Goal: Transaction & Acquisition: Purchase product/service

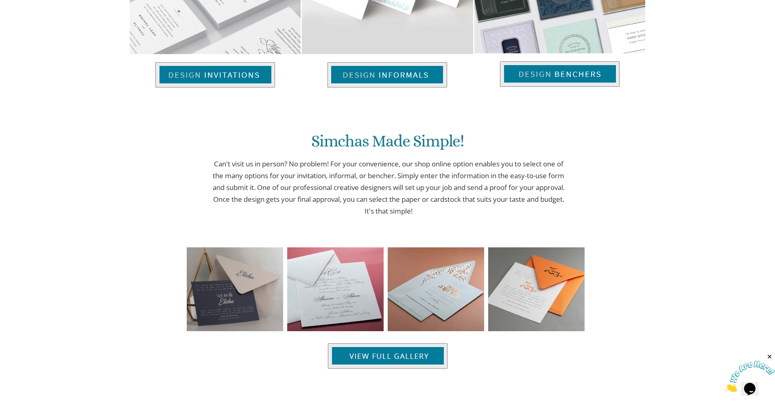
scroll to position [689, 0]
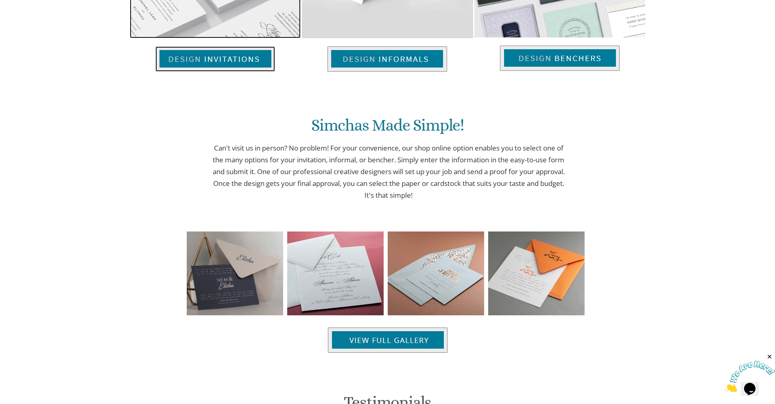
click at [214, 61] on img at bounding box center [215, 58] width 120 height 25
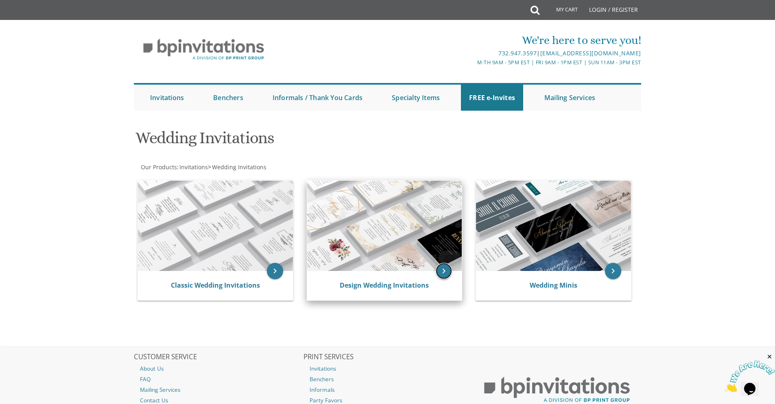
click at [444, 273] on icon "keyboard_arrow_right" at bounding box center [444, 271] width 16 height 16
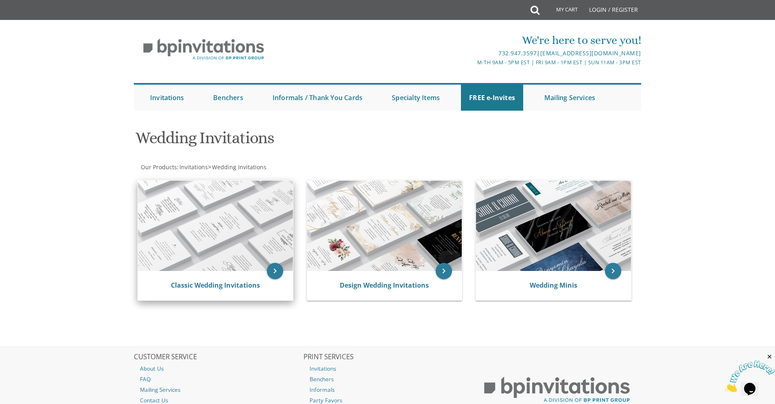
click at [232, 228] on img at bounding box center [215, 226] width 155 height 90
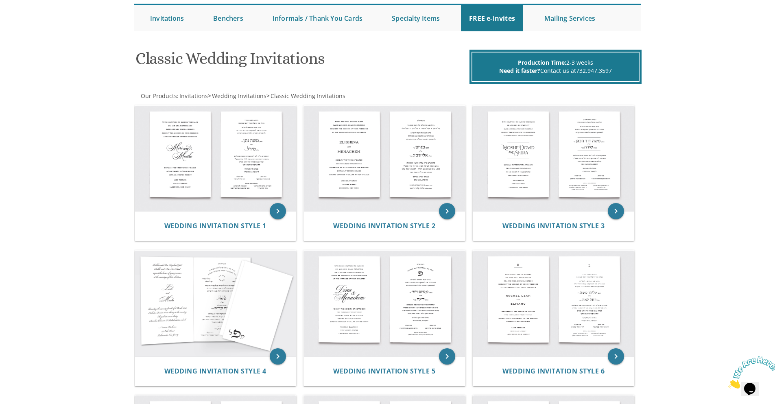
scroll to position [81, 0]
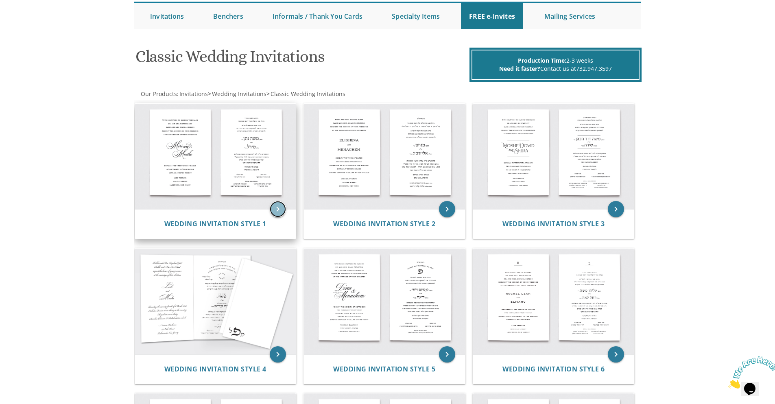
click at [276, 202] on icon "keyboard_arrow_right" at bounding box center [278, 209] width 16 height 16
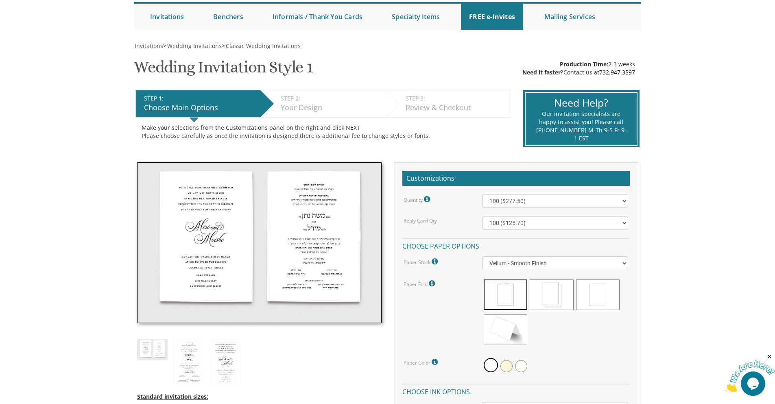
scroll to position [81, 0]
click at [569, 198] on select "100 ($277.50) 200 ($330.45) 300 ($380.65) 400 ($432.70) 500 ($482.10) 600 ($534…" at bounding box center [556, 201] width 146 height 14
select select "1600"
click at [483, 194] on select "100 ($277.50) 200 ($330.45) 300 ($380.65) 400 ($432.70) 500 ($482.10) 600 ($534…" at bounding box center [556, 201] width 146 height 14
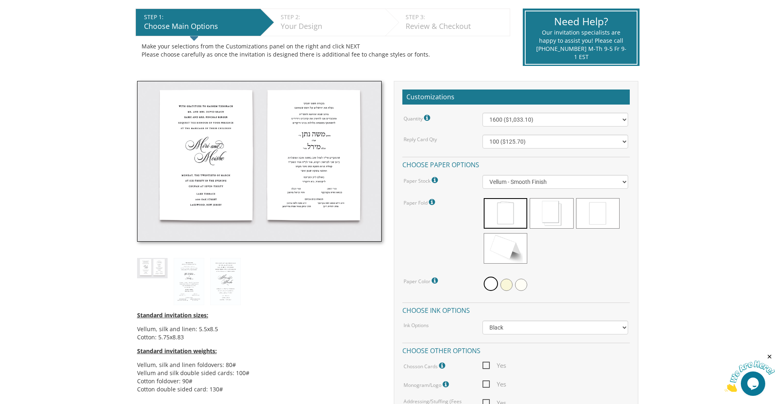
scroll to position [163, 0]
click at [558, 141] on select "100 ($125.70) 200 ($150.60) 300 ($177.95) 400 ($270.70) 500 ($225.30) 600 ($249…" at bounding box center [556, 141] width 146 height 14
select select "1600"
click at [483, 134] on select "100 ($125.70) 200 ($150.60) 300 ($177.95) 400 ($270.70) 500 ($225.30) 600 ($249…" at bounding box center [556, 141] width 146 height 14
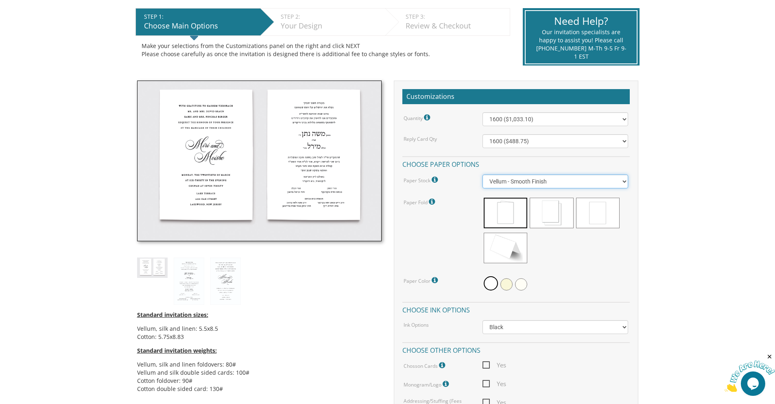
click at [593, 182] on select "Vellum - Smooth Finish Linen - Subtle Embossed Crosshatch Texture Silk - Soft, …" at bounding box center [556, 182] width 146 height 14
click at [594, 182] on select "Vellum - Smooth Finish Linen - Subtle Embossed Crosshatch Texture Silk - Soft, …" at bounding box center [556, 182] width 146 height 14
click at [567, 182] on select "Vellum - Smooth Finish Linen - Subtle Embossed Crosshatch Texture Silk - Soft, …" at bounding box center [556, 182] width 146 height 14
click at [483, 175] on select "Vellum - Smooth Finish Linen - Subtle Embossed Crosshatch Texture Silk - Soft, …" at bounding box center [556, 182] width 146 height 14
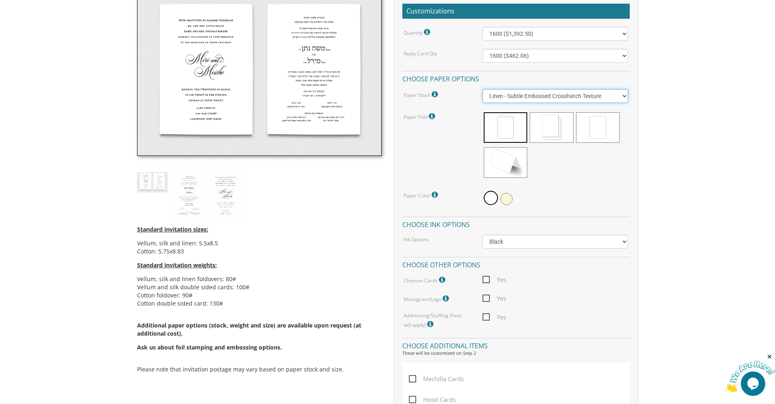
scroll to position [244, 0]
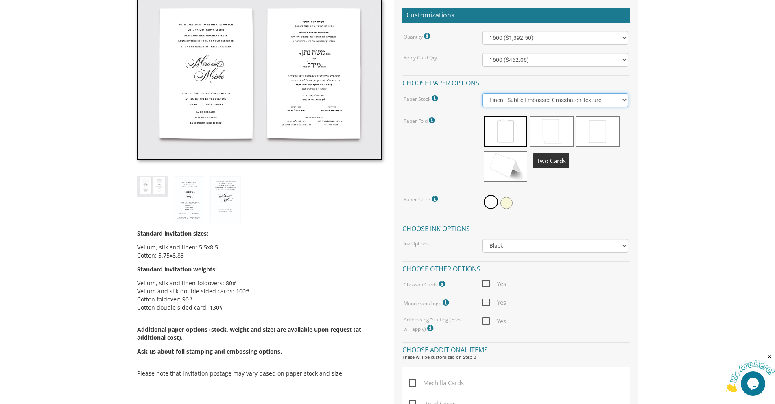
click at [556, 104] on select "Vellum - Smooth Finish Linen - Subtle Embossed Crosshatch Texture Silk - Soft, …" at bounding box center [556, 100] width 146 height 14
select select "Vellum"
click at [483, 93] on select "Vellum - Smooth Finish Linen - Subtle Embossed Crosshatch Texture Silk - Soft, …" at bounding box center [556, 100] width 146 height 14
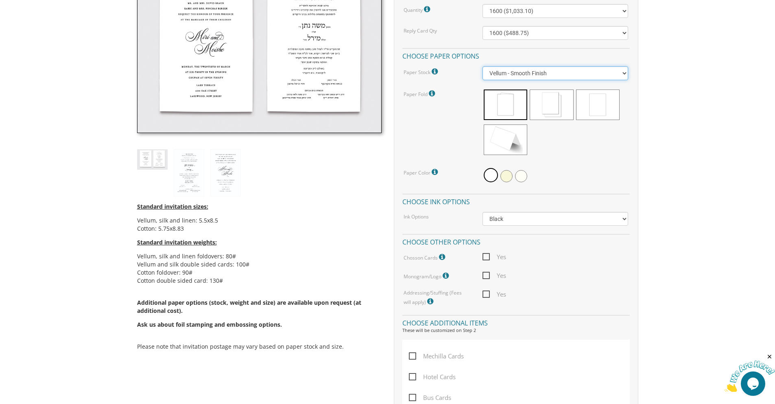
scroll to position [163, 0]
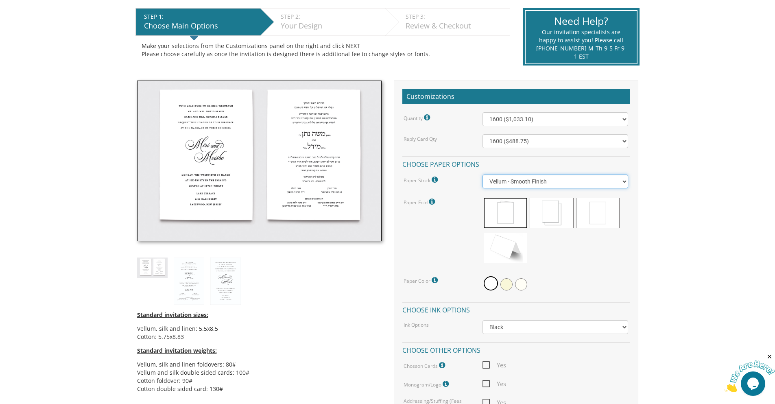
click at [552, 184] on select "Vellum - Smooth Finish Linen - Subtle Embossed Crosshatch Texture Silk - Soft, …" at bounding box center [556, 182] width 146 height 14
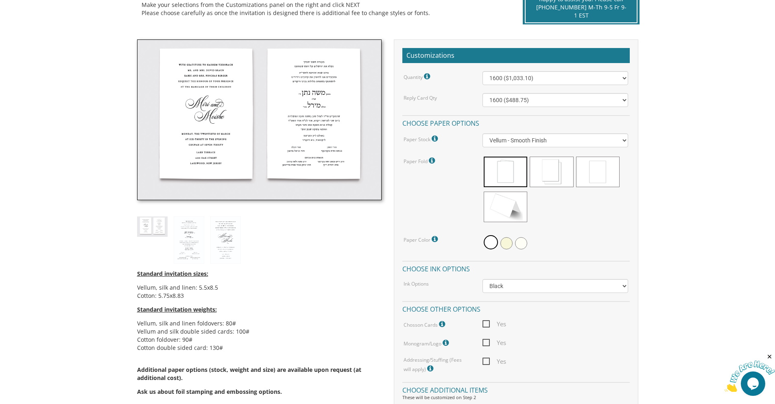
scroll to position [203, 0]
click at [509, 211] on span at bounding box center [506, 207] width 44 height 31
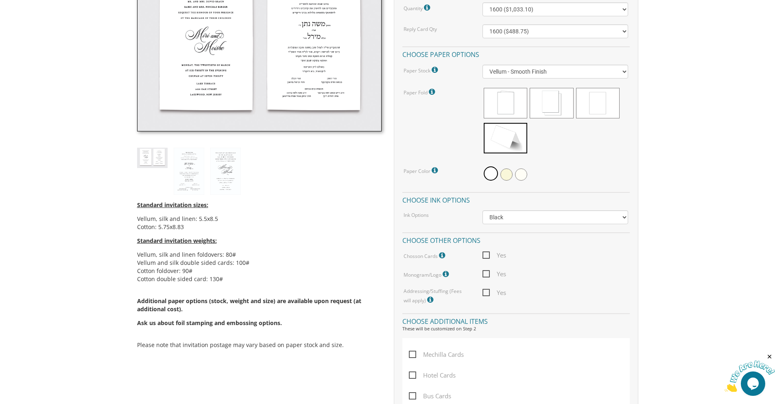
scroll to position [244, 0]
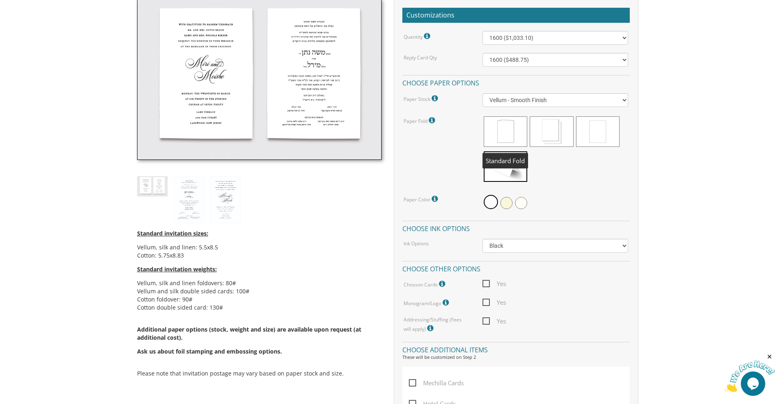
click at [495, 136] on span at bounding box center [506, 131] width 44 height 31
click at [551, 127] on span at bounding box center [552, 131] width 44 height 31
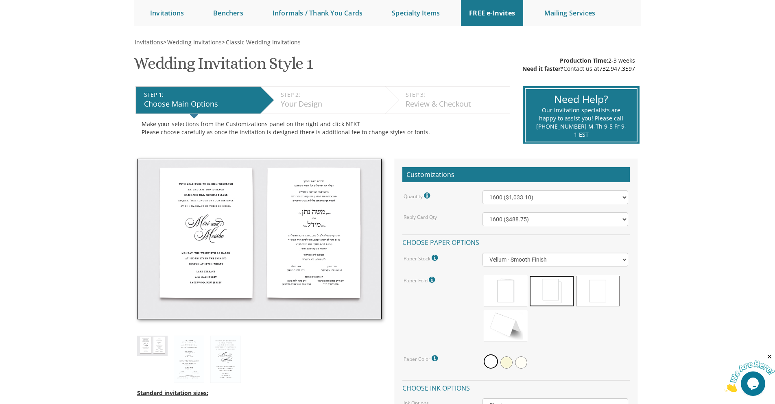
scroll to position [81, 0]
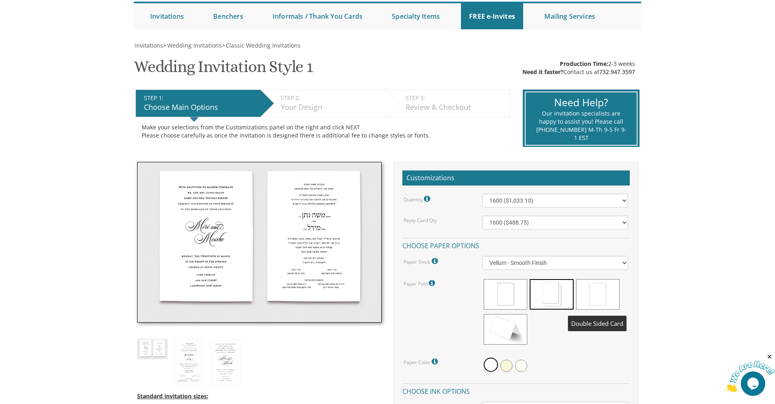
click at [598, 297] on span at bounding box center [598, 294] width 44 height 31
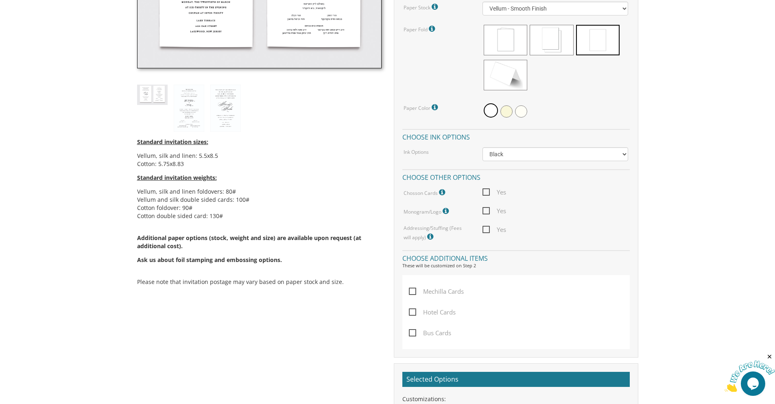
scroll to position [366, 0]
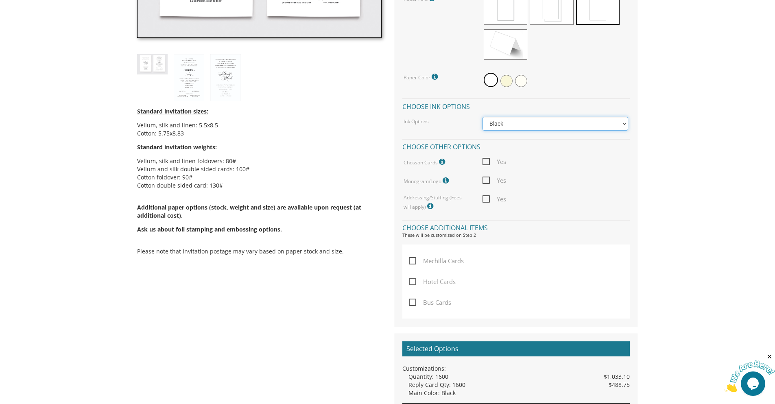
click at [526, 122] on select "Black Colored Ink ($65.00) Black + One Color ($211.00) Two Colors ($265.00)" at bounding box center [556, 124] width 146 height 14
click at [528, 106] on h4 "Choose ink options" at bounding box center [517, 105] width 228 height 14
click at [542, 123] on select "Black Colored Ink ($65.00) Black + One Color ($211.00) Two Colors ($265.00)" at bounding box center [556, 124] width 146 height 14
click at [542, 124] on select "Black Colored Ink ($65.00) Black + One Color ($211.00) Two Colors ($265.00)" at bounding box center [556, 124] width 146 height 14
click at [540, 127] on select "Black Colored Ink ($65.00) Black + One Color ($211.00) Two Colors ($265.00)" at bounding box center [556, 124] width 146 height 14
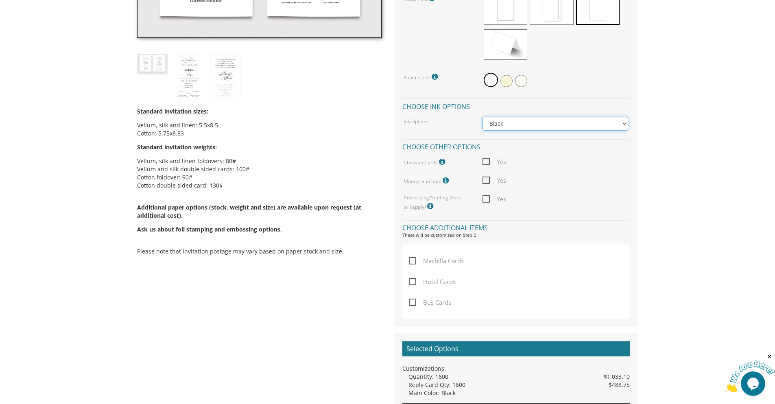
select select "Standard"
click at [483, 117] on select "Black Colored Ink ($65.00) Black + One Color ($211.00) Two Colors ($265.00)" at bounding box center [556, 124] width 146 height 14
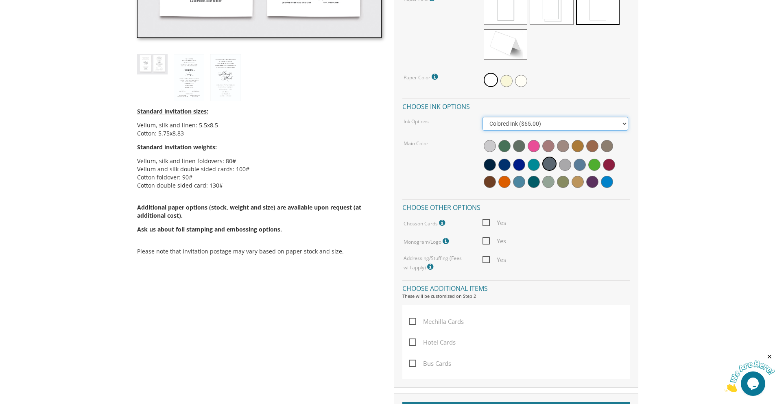
click at [590, 119] on select "Black Colored Ink ($65.00) Black + One Color ($211.00) Two Colors ($265.00)" at bounding box center [556, 124] width 146 height 14
drag, startPoint x: 696, startPoint y: 126, endPoint x: 683, endPoint y: 147, distance: 24.4
click at [696, 126] on body "My Cart {{shoppingcart.totalQuantityDisplay}} Total: {{shoppingcart.subtotal}} …" at bounding box center [387, 248] width 775 height 1228
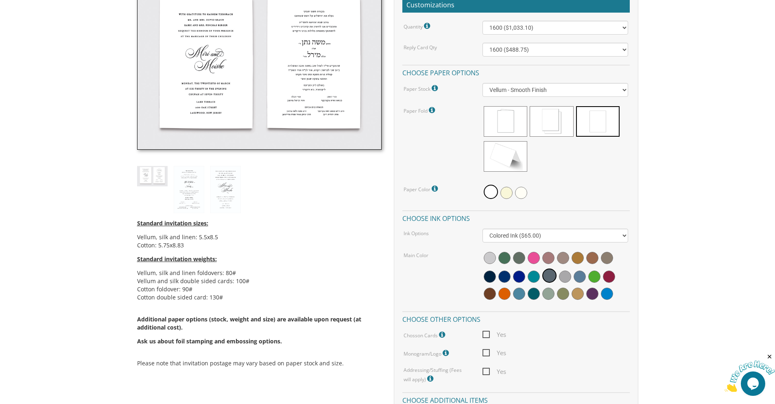
scroll to position [326, 0]
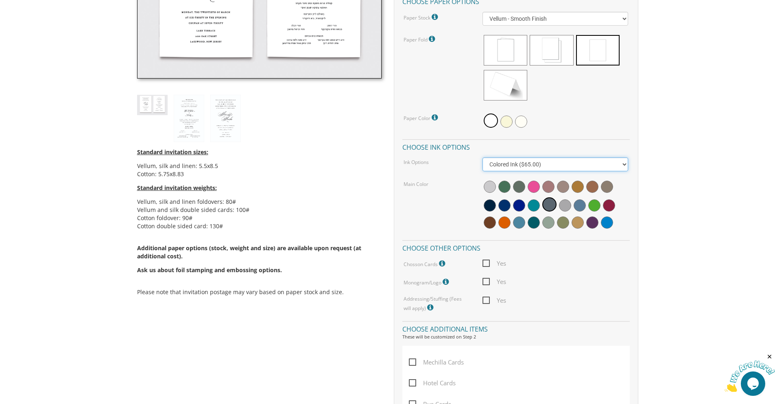
click at [593, 165] on select "Black Colored Ink ($65.00) Black + One Color ($211.00) Two Colors ($265.00)" at bounding box center [556, 165] width 146 height 14
click at [680, 153] on body "My Cart {{shoppingcart.totalQuantityDisplay}} Total: {{shoppingcart.subtotal}} …" at bounding box center [387, 288] width 775 height 1228
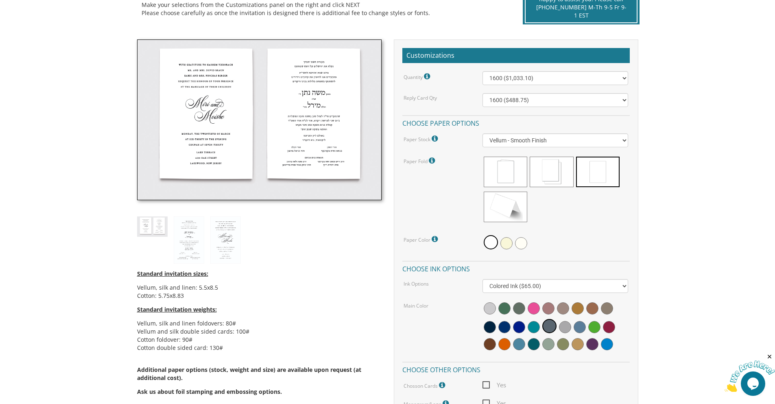
scroll to position [203, 0]
click at [598, 282] on select "Black Colored Ink ($65.00) Black + One Color ($211.00) Two Colors ($265.00)" at bounding box center [556, 287] width 146 height 14
click at [699, 241] on body "My Cart {{shoppingcart.totalQuantityDisplay}} Total: {{shoppingcart.subtotal}} …" at bounding box center [387, 411] width 775 height 1228
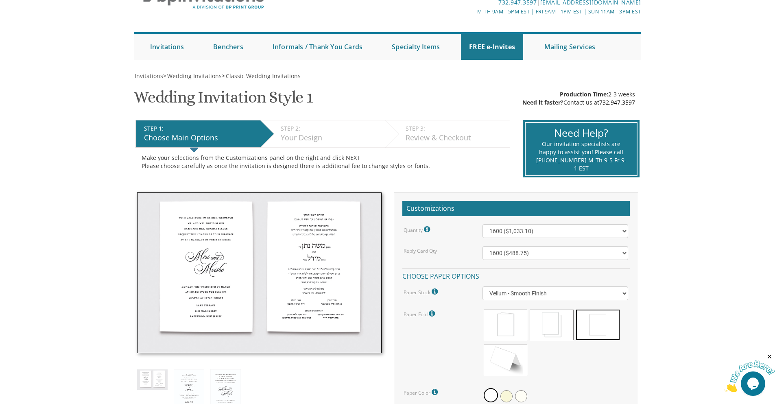
scroll to position [163, 0]
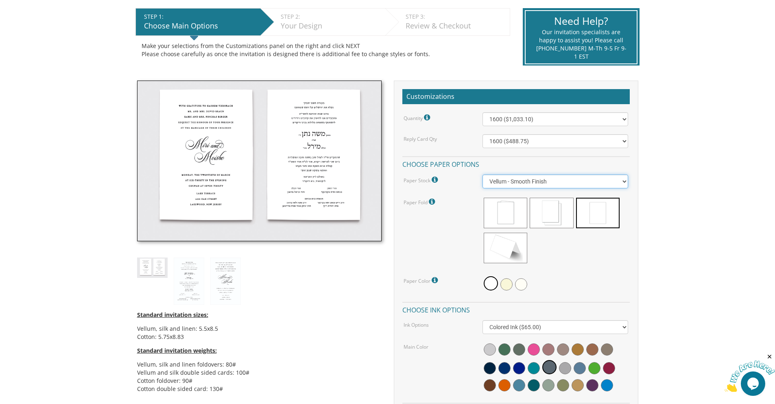
click at [551, 182] on select "Vellum - Smooth Finish Linen - Subtle Embossed Crosshatch Texture Silk - Soft, …" at bounding box center [556, 182] width 146 height 14
click at [483, 175] on select "Vellum - Smooth Finish Linen - Subtle Embossed Crosshatch Texture Silk - Soft, …" at bounding box center [556, 182] width 146 height 14
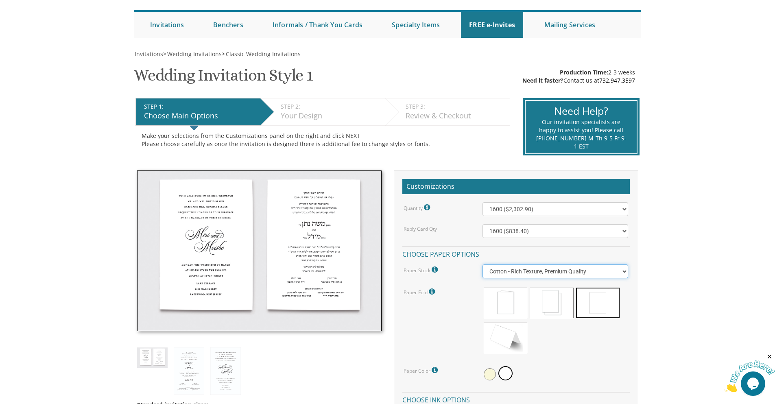
scroll to position [41, 0]
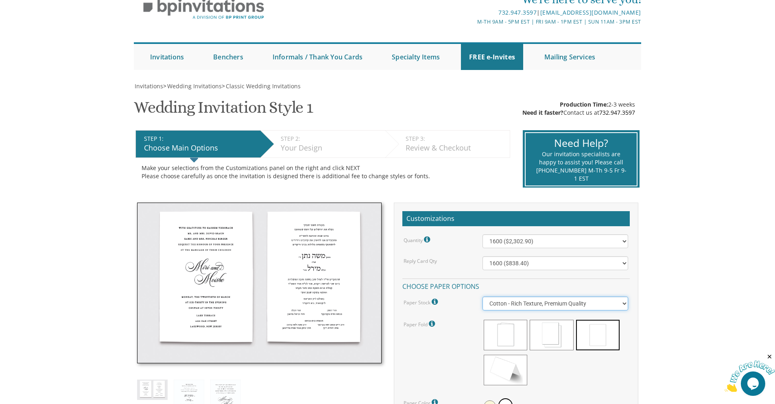
click at [556, 302] on select "Vellum - Smooth Finish Linen - Subtle Embossed Crosshatch Texture Silk - Soft, …" at bounding box center [556, 304] width 146 height 14
click at [483, 297] on select "Vellum - Smooth Finish Linen - Subtle Embossed Crosshatch Texture Silk - Soft, …" at bounding box center [556, 304] width 146 height 14
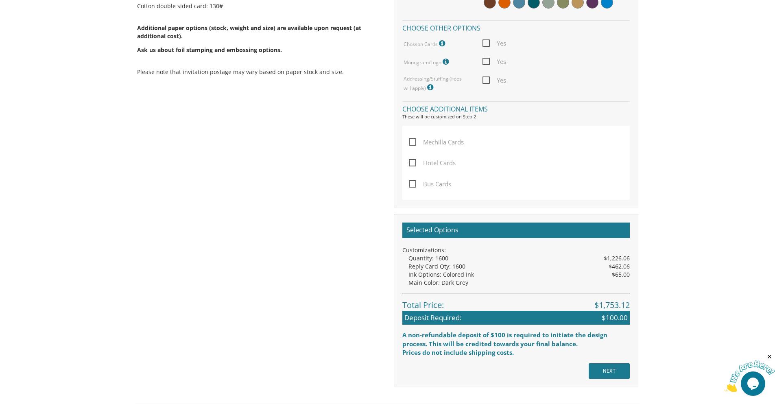
scroll to position [213, 0]
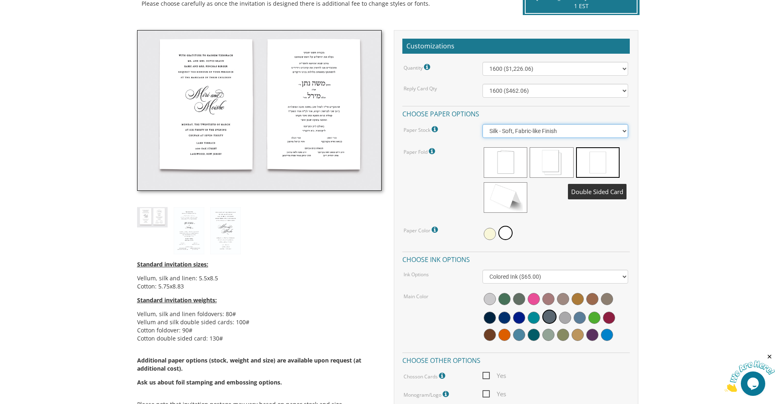
click at [591, 131] on select "Vellum - Smooth Finish Linen - Subtle Embossed Crosshatch Texture Silk - Soft, …" at bounding box center [556, 131] width 146 height 14
click at [483, 124] on select "Vellum - Smooth Finish Linen - Subtle Embossed Crosshatch Texture Silk - Soft, …" at bounding box center [556, 131] width 146 height 14
click at [542, 127] on select "Vellum - Smooth Finish Linen - Subtle Embossed Crosshatch Texture Silk - Soft, …" at bounding box center [556, 131] width 146 height 14
click at [483, 124] on select "Vellum - Smooth Finish Linen - Subtle Embossed Crosshatch Texture Silk - Soft, …" at bounding box center [556, 131] width 146 height 14
click at [516, 126] on select "Vellum - Smooth Finish Linen - Subtle Embossed Crosshatch Texture Silk - Soft, …" at bounding box center [556, 131] width 146 height 14
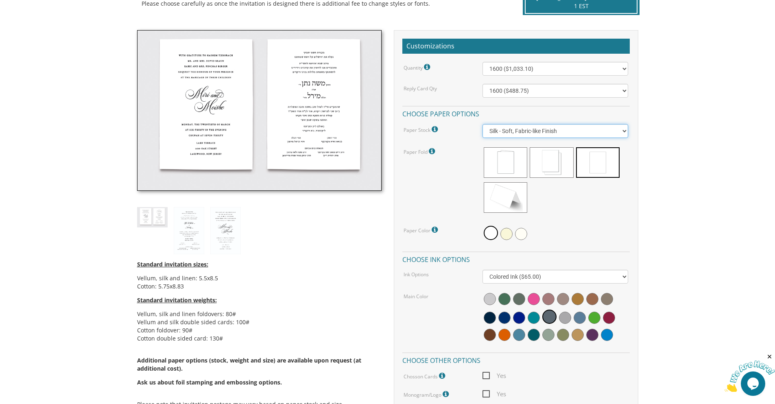
click at [483, 124] on select "Vellum - Smooth Finish Linen - Subtle Embossed Crosshatch Texture Silk - Soft, …" at bounding box center [556, 131] width 146 height 14
drag, startPoint x: 545, startPoint y: 132, endPoint x: 550, endPoint y: 131, distance: 5.8
click at [545, 132] on select "Vellum - Smooth Finish Linen - Subtle Embossed Crosshatch Texture Silk - Soft, …" at bounding box center [556, 131] width 146 height 14
click at [599, 135] on select "Vellum - Smooth Finish Linen - Subtle Embossed Crosshatch Texture Silk - Soft, …" at bounding box center [556, 131] width 146 height 14
click at [732, 185] on body "My Cart {{shoppingcart.totalQuantityDisplay}} Total: {{shoppingcart.subtotal}} …" at bounding box center [387, 401] width 775 height 1228
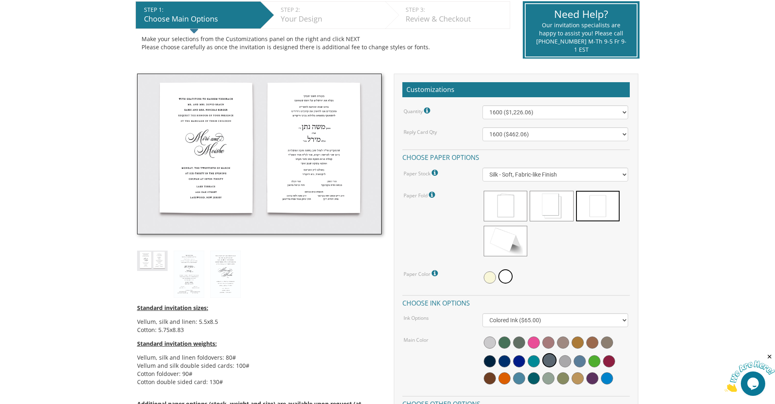
scroll to position [203, 0]
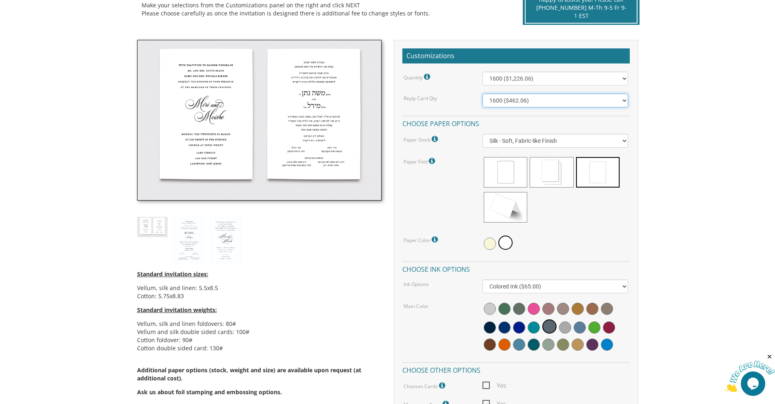
click at [560, 101] on select "100 ($181.42) 200 ($185.92) 300 ($193.42) 400 ($196.42) 500 ($254.30) 600 ($258…" at bounding box center [556, 101] width 146 height 14
click at [717, 142] on body "My Cart {{shoppingcart.totalQuantityDisplay}} Total: {{shoppingcart.subtotal}} …" at bounding box center [387, 411] width 775 height 1228
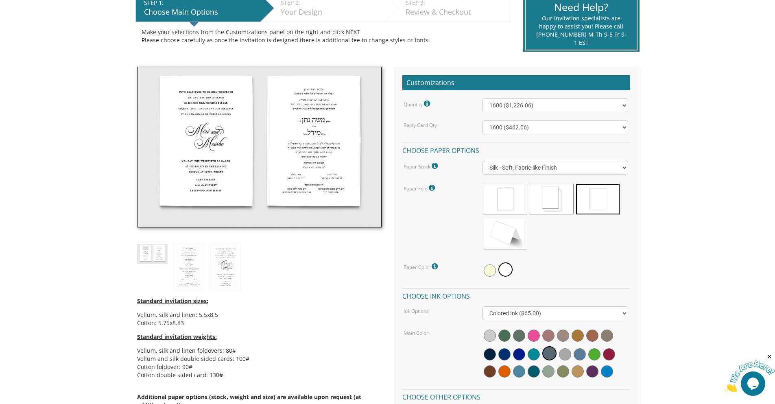
scroll to position [163, 0]
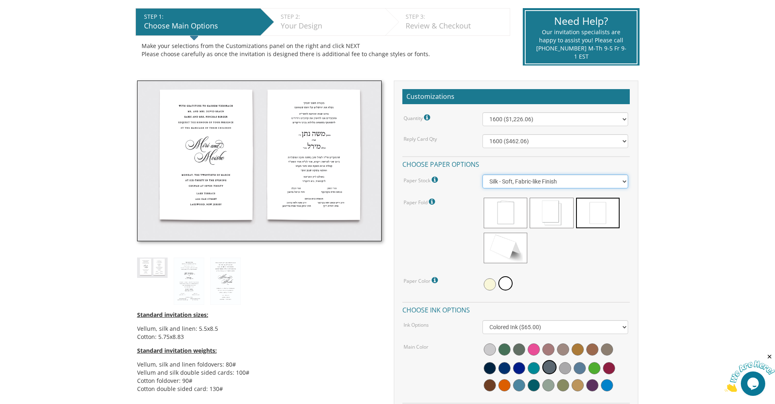
click at [576, 186] on select "Vellum - Smooth Finish Linen - Subtle Embossed Crosshatch Texture Silk - Soft, …" at bounding box center [556, 182] width 146 height 14
click at [483, 175] on select "Vellum - Smooth Finish Linen - Subtle Embossed Crosshatch Texture Silk - Soft, …" at bounding box center [556, 182] width 146 height 14
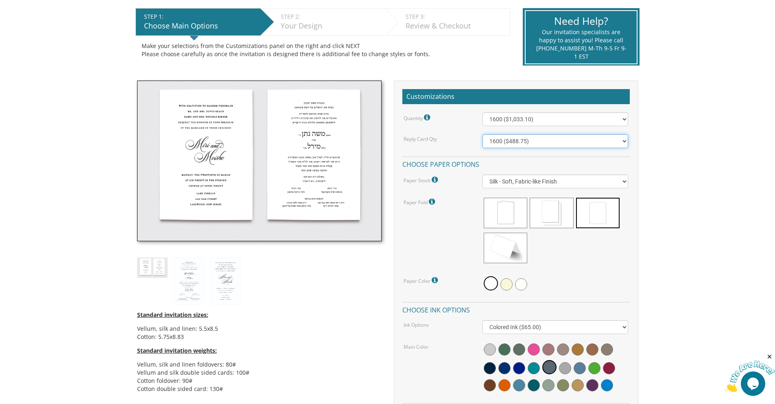
click at [578, 141] on select "100 ($125.70) 200 ($150.60) 300 ($177.95) 400 ($270.70) 500 ($225.30) 600 ($249…" at bounding box center [556, 141] width 146 height 14
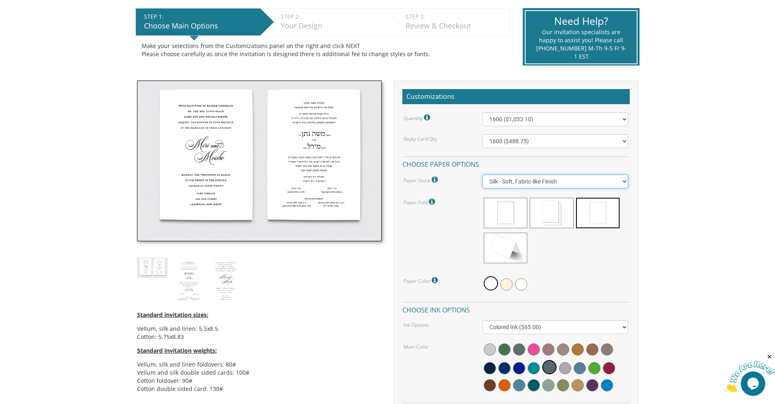
click at [597, 186] on select "Vellum - Smooth Finish Linen - Subtle Embossed Crosshatch Texture Silk - Soft, …" at bounding box center [556, 182] width 146 height 14
click at [483, 175] on select "Vellum - Smooth Finish Linen - Subtle Embossed Crosshatch Texture Silk - Soft, …" at bounding box center [556, 182] width 146 height 14
click at [575, 189] on div "Quantity Please note: Quantities may be modified after order completion. For we…" at bounding box center [517, 293] width 228 height 363
click at [575, 183] on select "Vellum - Smooth Finish Linen - Subtle Embossed Crosshatch Texture Silk - Soft, …" at bounding box center [556, 182] width 146 height 14
click at [483, 175] on select "Vellum - Smooth Finish Linen - Subtle Embossed Crosshatch Texture Silk - Soft, …" at bounding box center [556, 182] width 146 height 14
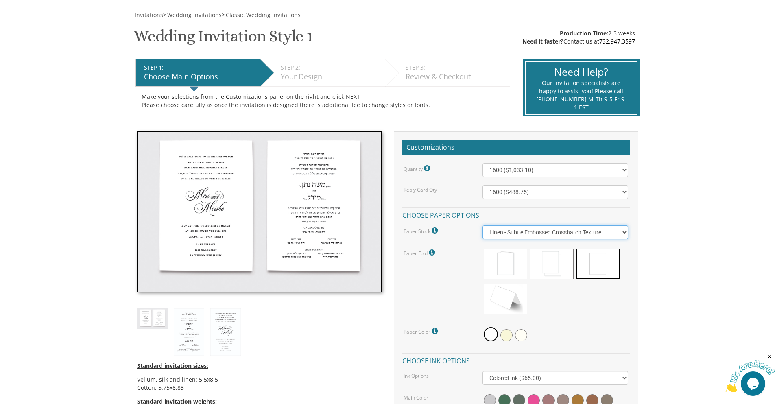
scroll to position [122, 0]
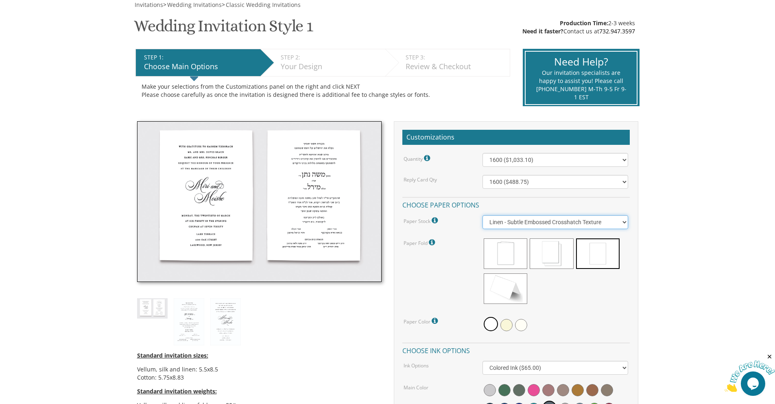
click at [560, 221] on select "Vellum - Smooth Finish Linen - Subtle Embossed Crosshatch Texture Silk - Soft, …" at bounding box center [556, 222] width 146 height 14
click at [483, 215] on select "Vellum - Smooth Finish Linen - Subtle Embossed Crosshatch Texture Silk - Soft, …" at bounding box center [556, 222] width 146 height 14
click at [535, 225] on select "Vellum - Smooth Finish Linen - Subtle Embossed Crosshatch Texture Silk - Soft, …" at bounding box center [556, 222] width 146 height 14
select select "Vellum"
click at [483, 215] on select "Vellum - Smooth Finish Linen - Subtle Embossed Crosshatch Texture Silk - Soft, …" at bounding box center [556, 222] width 146 height 14
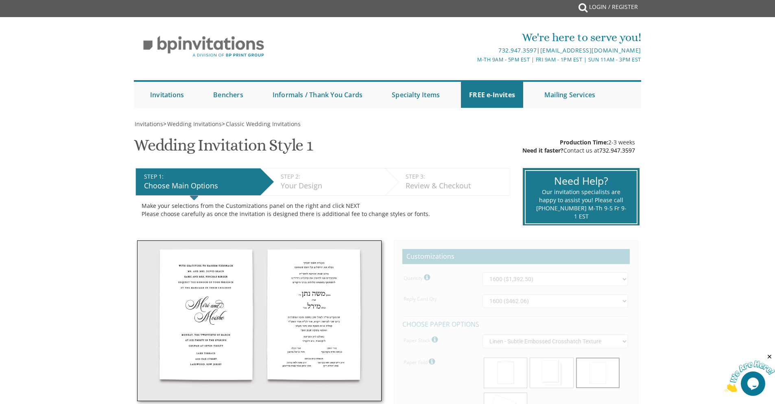
scroll to position [0, 0]
